Goal: Transaction & Acquisition: Purchase product/service

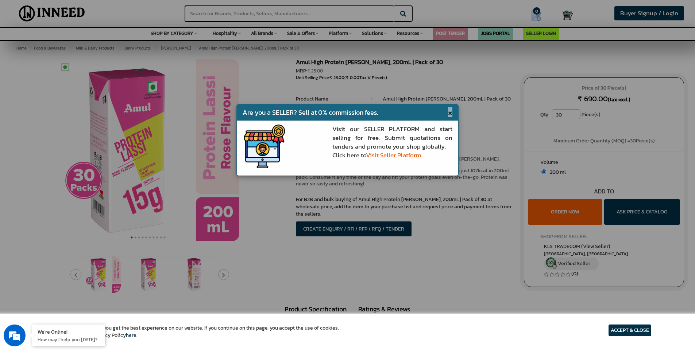
click at [452, 115] on span "×" at bounding box center [450, 112] width 4 height 10
click at [451, 113] on ul "1 Piece(s) : Product Name : Amul High Protein [PERSON_NAME], 200mL | Pack of 30…" at bounding box center [404, 124] width 217 height 57
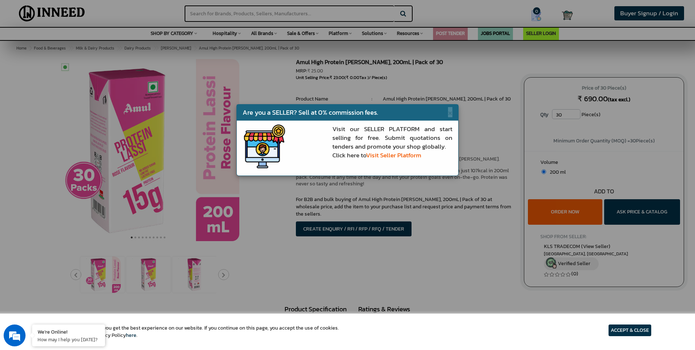
click at [451, 113] on ul "1 Piece(s) : Product Name : Amul High Protein [PERSON_NAME], 200mL | Pack of 30…" at bounding box center [404, 124] width 217 height 57
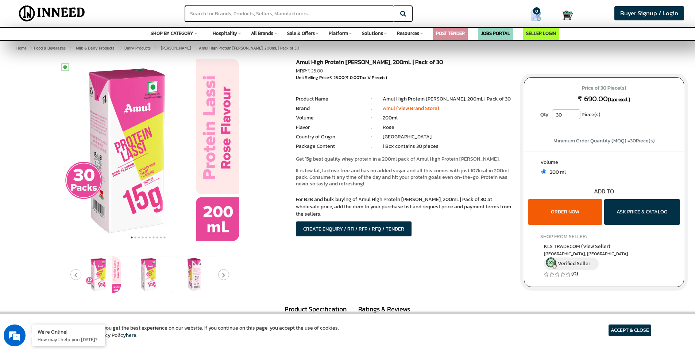
click at [451, 113] on ul "1 Piece(s) : Product Name : Amul High Protein [PERSON_NAME], 200mL | Pack of 30…" at bounding box center [404, 124] width 217 height 57
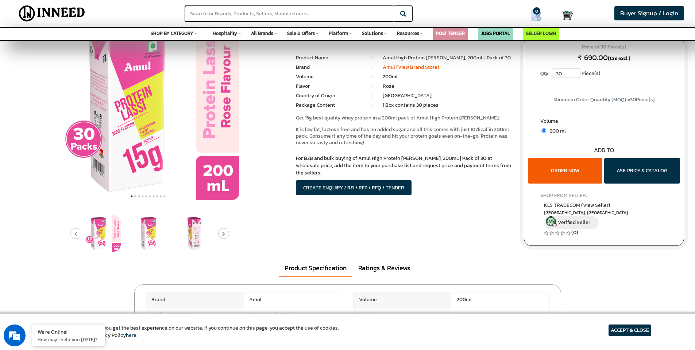
scroll to position [38, 0]
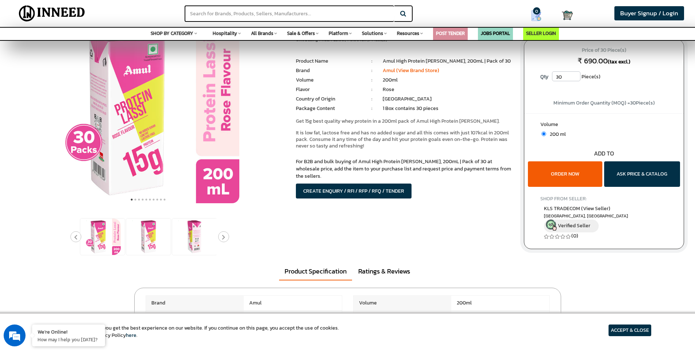
click at [579, 177] on button "ORDER NOW" at bounding box center [565, 175] width 74 height 26
click at [551, 170] on button "ORDER NOW" at bounding box center [565, 175] width 74 height 26
